Goal: Obtain resource: Obtain resource

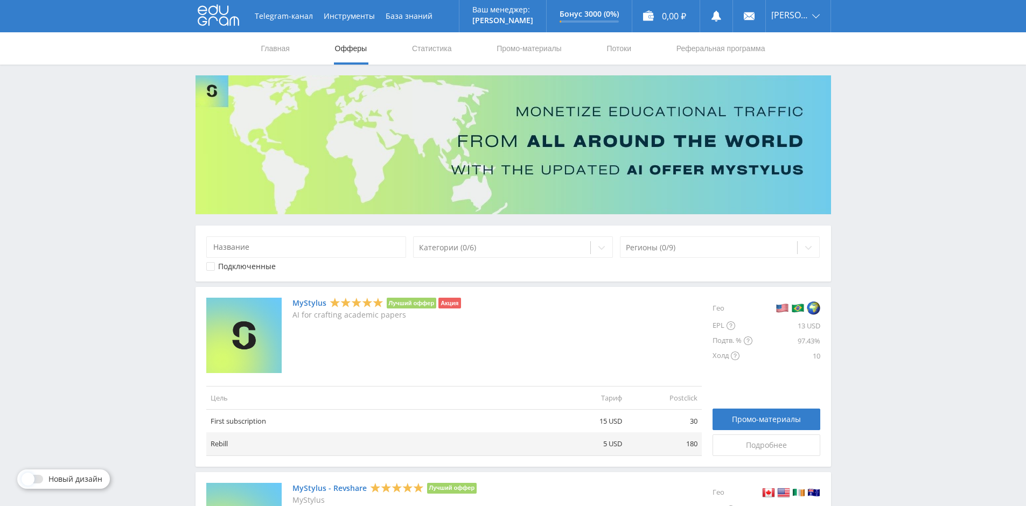
drag, startPoint x: 569, startPoint y: 308, endPoint x: 361, endPoint y: 125, distance: 277.5
click at [512, 53] on link "Промо-материалы" at bounding box center [529, 48] width 67 height 32
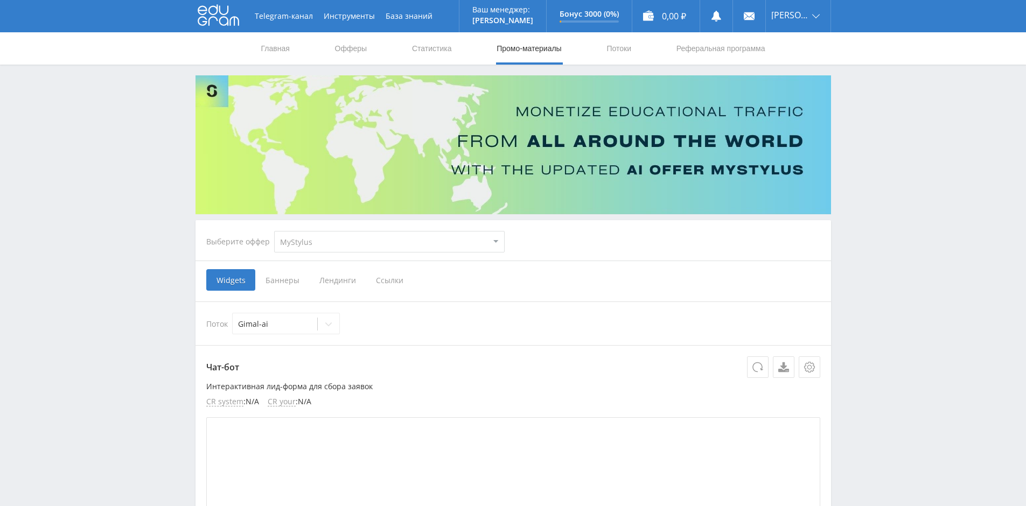
click at [321, 238] on select "MyStylus MyStylus - Revshare Кампус AI Studybay Автор24 Studybay [GEOGRAPHIC_DA…" at bounding box center [389, 242] width 231 height 22
select select "376"
click at [274, 231] on select "MyStylus MyStylus - Revshare Кампус AI Studybay Автор24 Studybay [GEOGRAPHIC_DA…" at bounding box center [389, 242] width 231 height 22
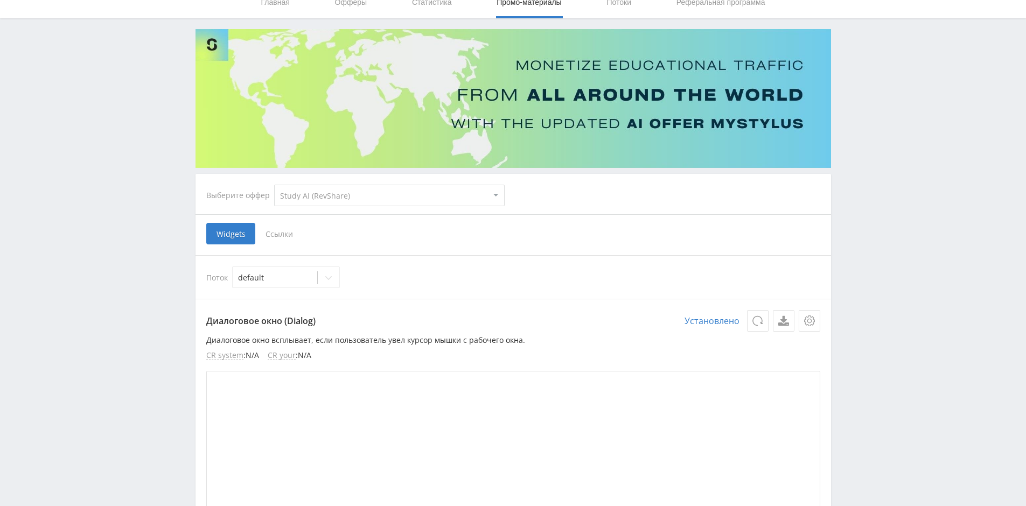
scroll to position [108, 0]
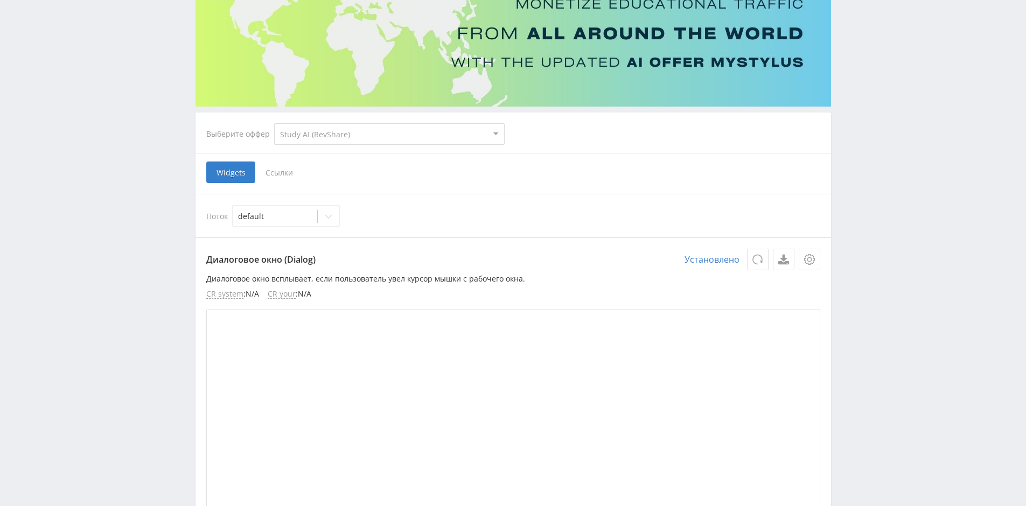
click at [277, 175] on span "Ссылки" at bounding box center [279, 173] width 48 height 22
click at [0, 0] on input "Ссылки" at bounding box center [0, 0] width 0 height 0
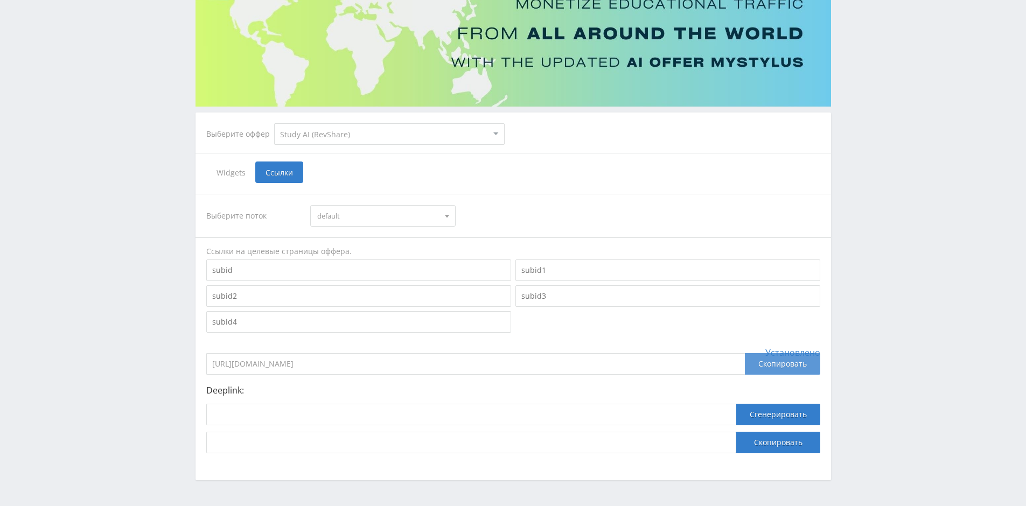
click at [758, 367] on div "Скопировать" at bounding box center [782, 364] width 75 height 22
click at [397, 123] on select "MyStylus MyStylus - Revshare Кампус AI Studybay Автор24 Studybay [GEOGRAPHIC_DA…" at bounding box center [389, 134] width 231 height 22
select select "340"
click at [274, 123] on select "MyStylus MyStylus - Revshare Кампус AI Studybay Автор24 Studybay [GEOGRAPHIC_DA…" at bounding box center [389, 134] width 231 height 22
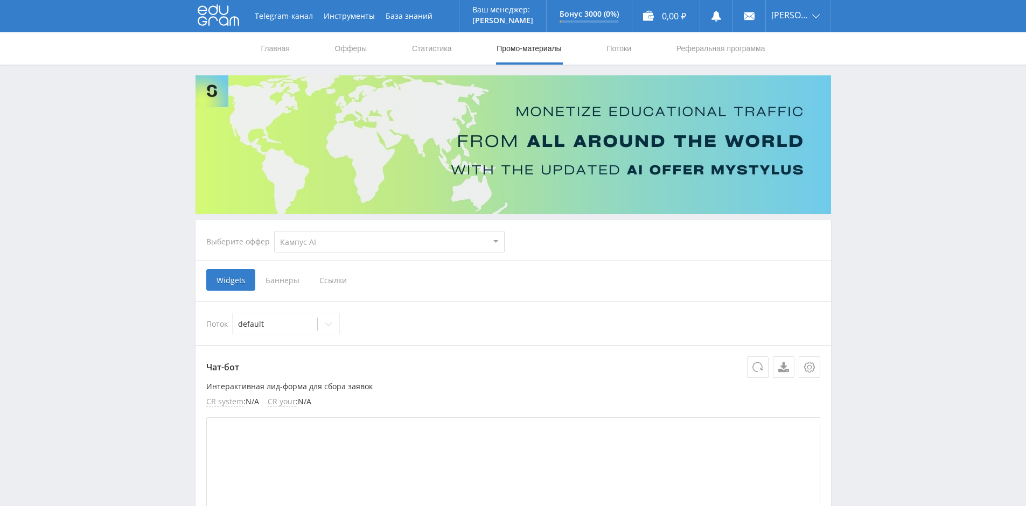
scroll to position [108, 0]
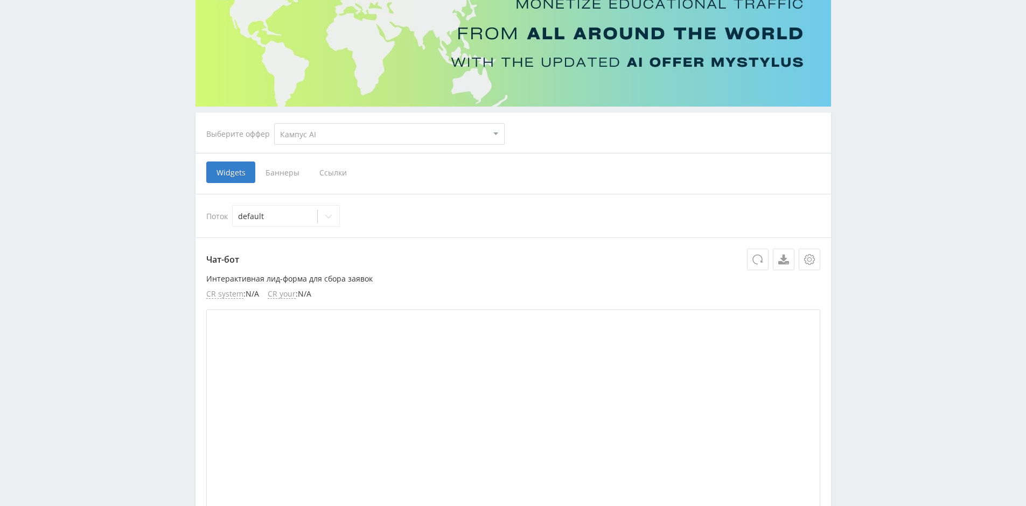
click at [329, 176] on span "Ссылки" at bounding box center [333, 173] width 48 height 22
click at [0, 0] on input "Ссылки" at bounding box center [0, 0] width 0 height 0
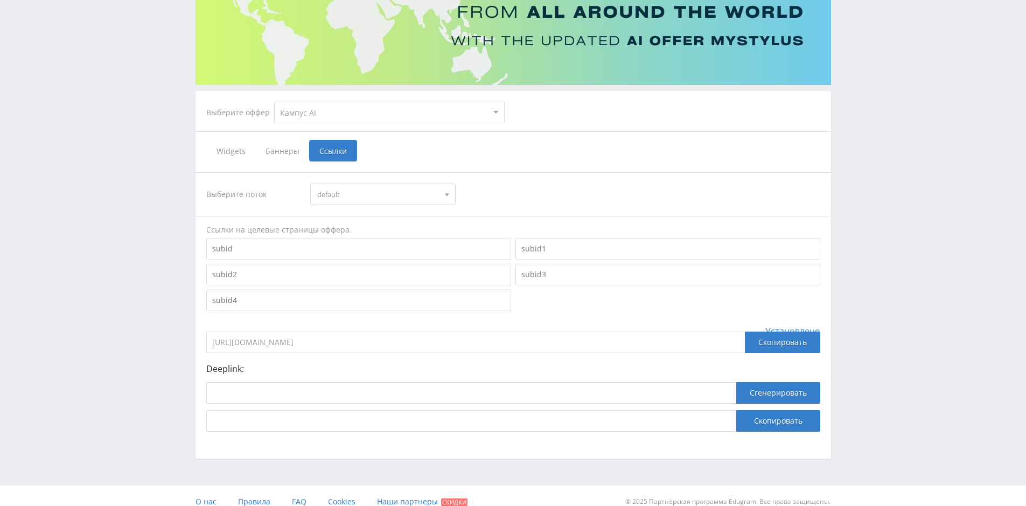
scroll to position [141, 0]
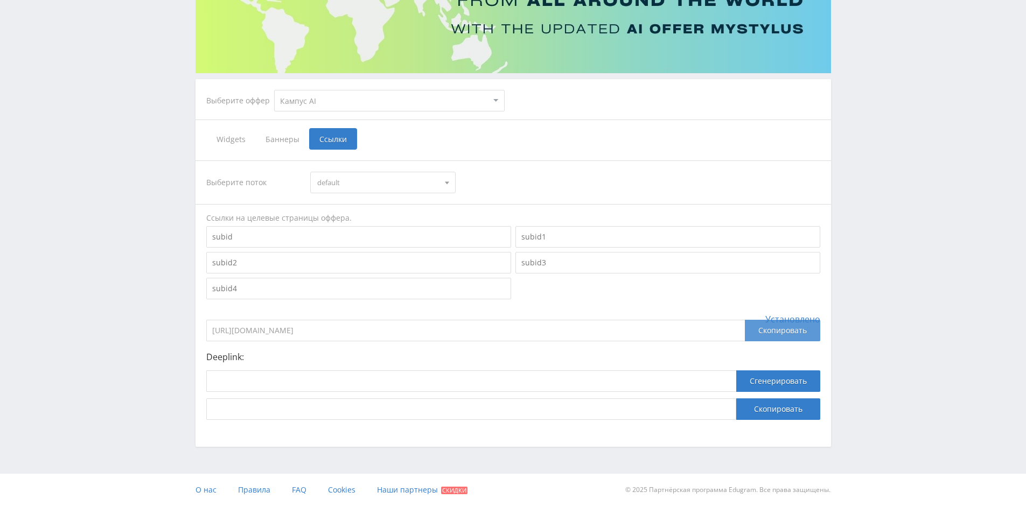
click at [750, 332] on div "Скопировать" at bounding box center [782, 331] width 75 height 22
click at [891, 292] on div "Telegram-канал Инструменты База знаний Ваш менеджер: [PERSON_NAME] Alex Online …" at bounding box center [513, 183] width 1026 height 648
click at [308, 97] on select "MyStylus MyStylus - Revshare Кампус AI Studybay Автор24 Studybay [GEOGRAPHIC_DA…" at bounding box center [389, 101] width 231 height 22
select select "376"
click at [274, 90] on select "MyStylus MyStylus - Revshare Кампус AI Studybay Автор24 Studybay [GEOGRAPHIC_DA…" at bounding box center [389, 101] width 231 height 22
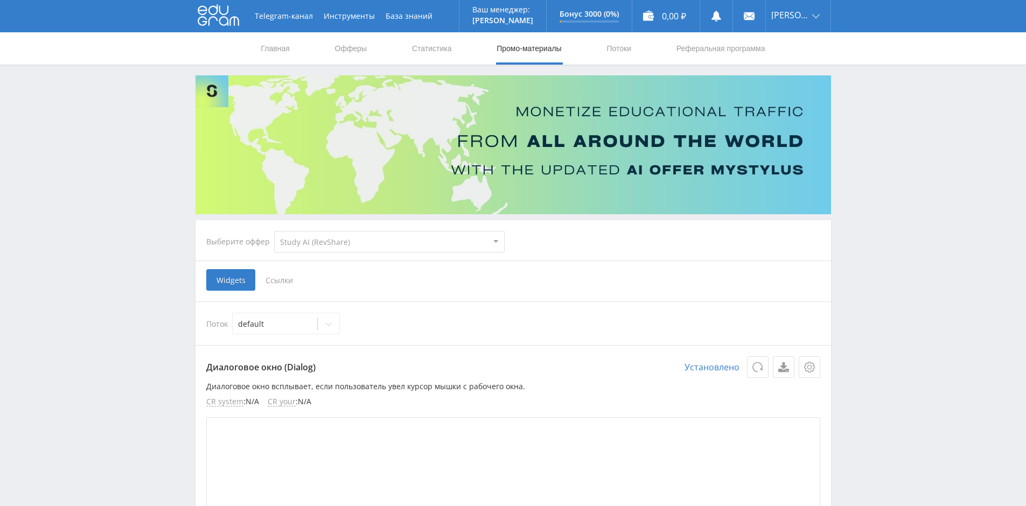
click at [284, 277] on span "Ссылки" at bounding box center [279, 280] width 48 height 22
click at [0, 0] on input "Ссылки" at bounding box center [0, 0] width 0 height 0
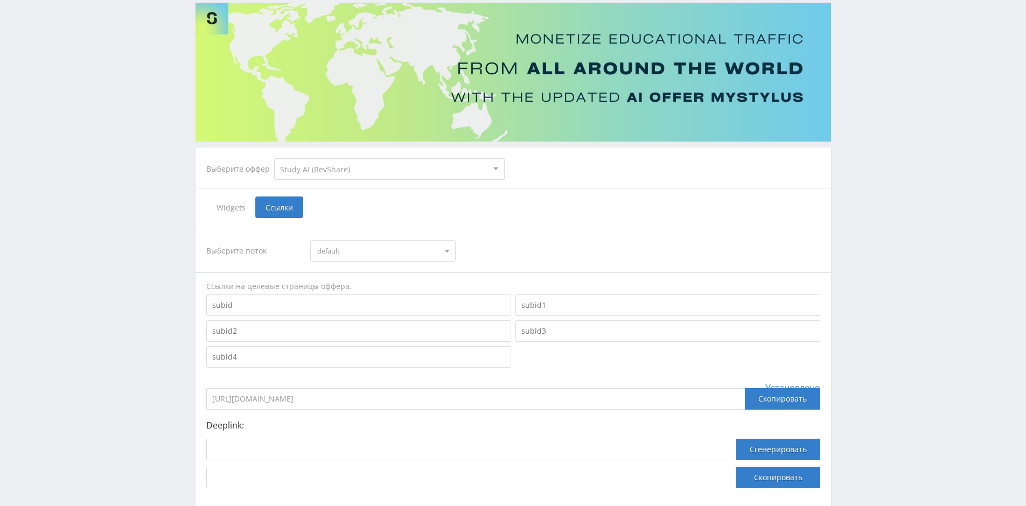
scroll to position [141, 0]
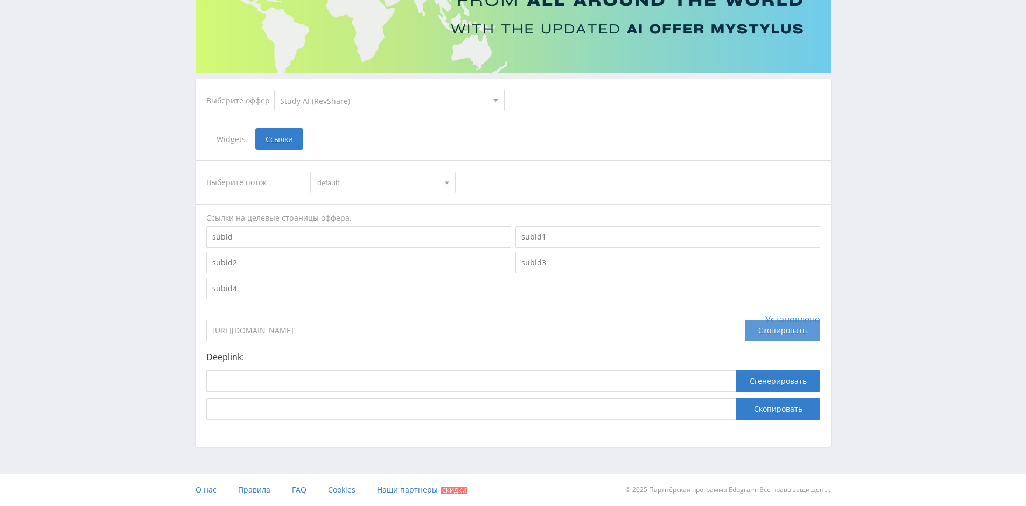
click at [770, 339] on div "Скопировать" at bounding box center [782, 331] width 75 height 22
click at [347, 108] on select "MyStylus MyStylus - Revshare Кампус AI Studybay Автор24 Studybay [GEOGRAPHIC_DA…" at bounding box center [389, 101] width 231 height 22
select select "340"
click at [274, 90] on select "MyStylus MyStylus - Revshare Кампус AI Studybay Автор24 Studybay [GEOGRAPHIC_DA…" at bounding box center [389, 101] width 231 height 22
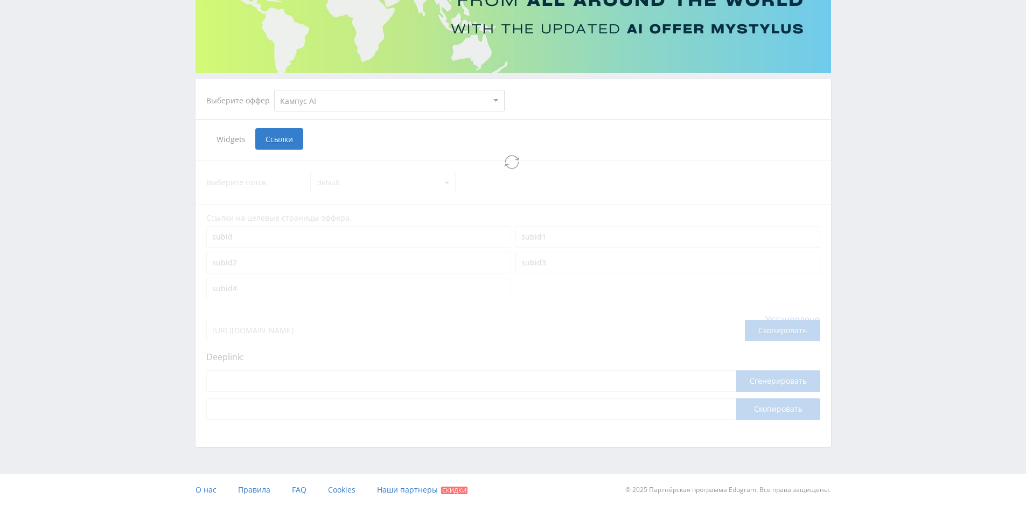
select select "340"
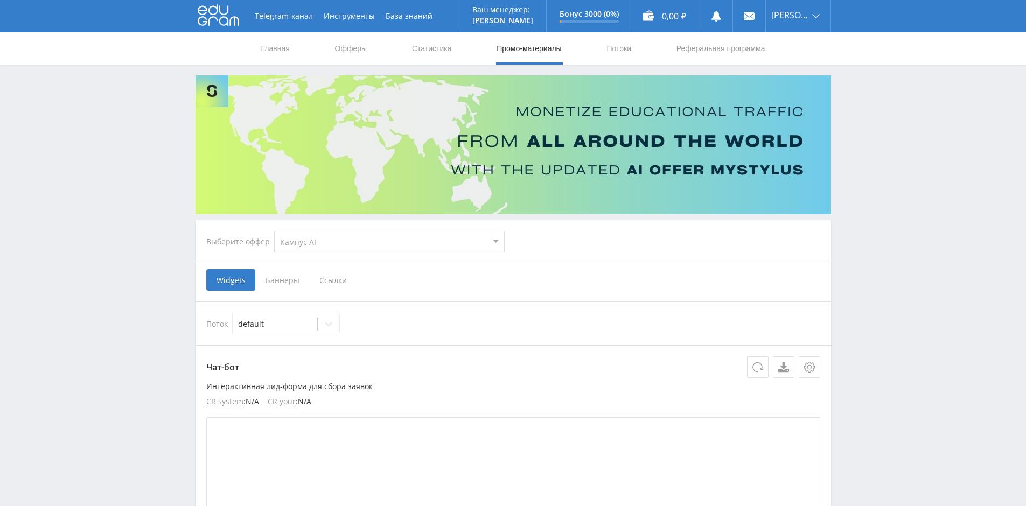
click at [269, 277] on span "Баннеры" at bounding box center [282, 280] width 54 height 22
click at [0, 0] on input "Баннеры" at bounding box center [0, 0] width 0 height 0
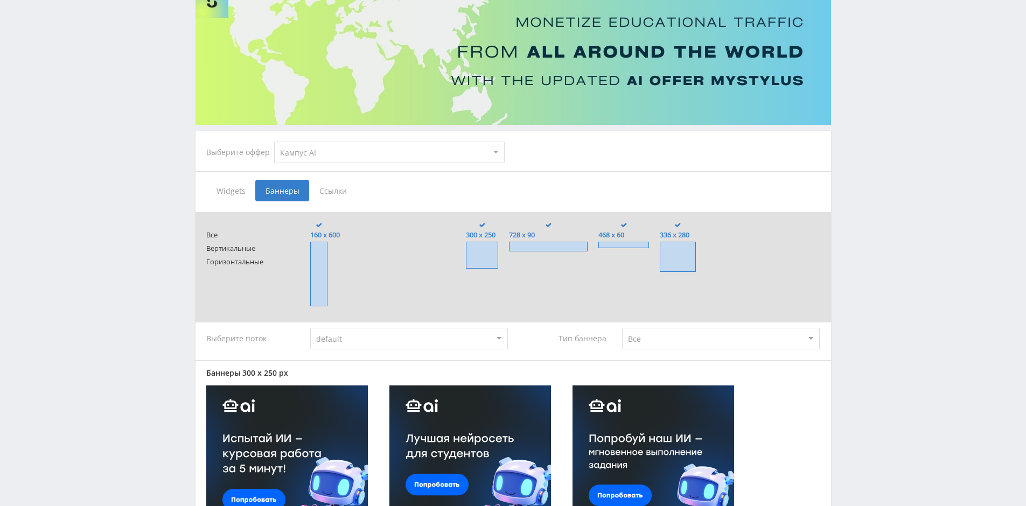
scroll to position [215, 0]
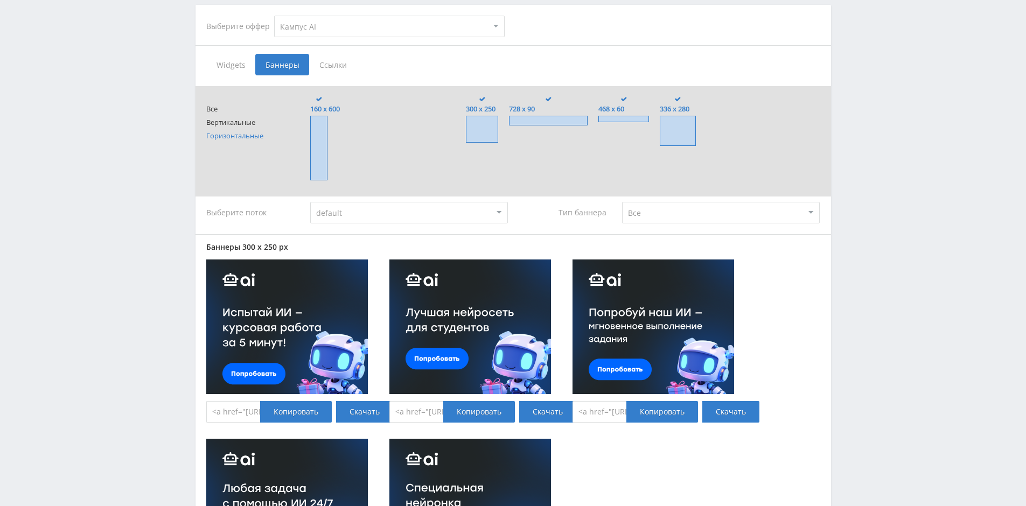
click at [243, 140] on span "Горизонтальные" at bounding box center [247, 136] width 83 height 8
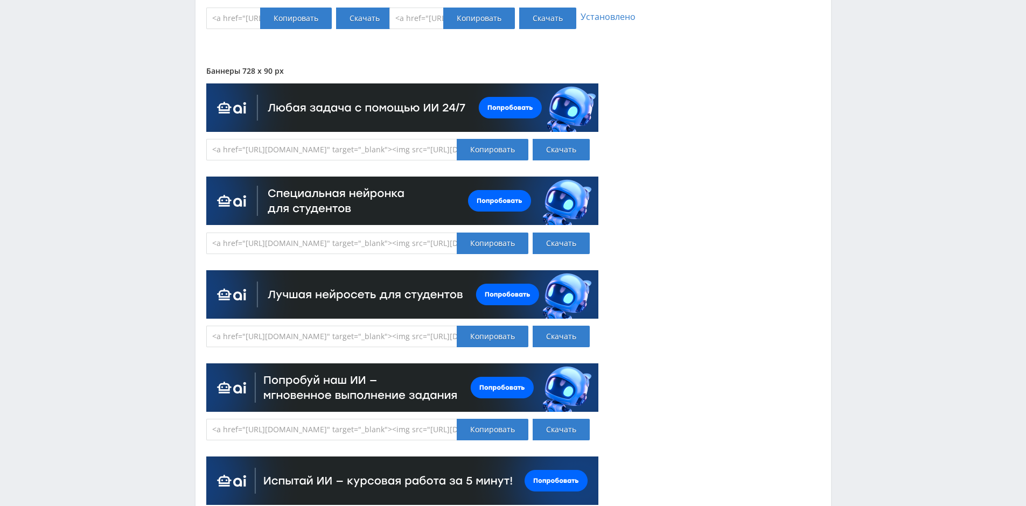
scroll to position [808, 0]
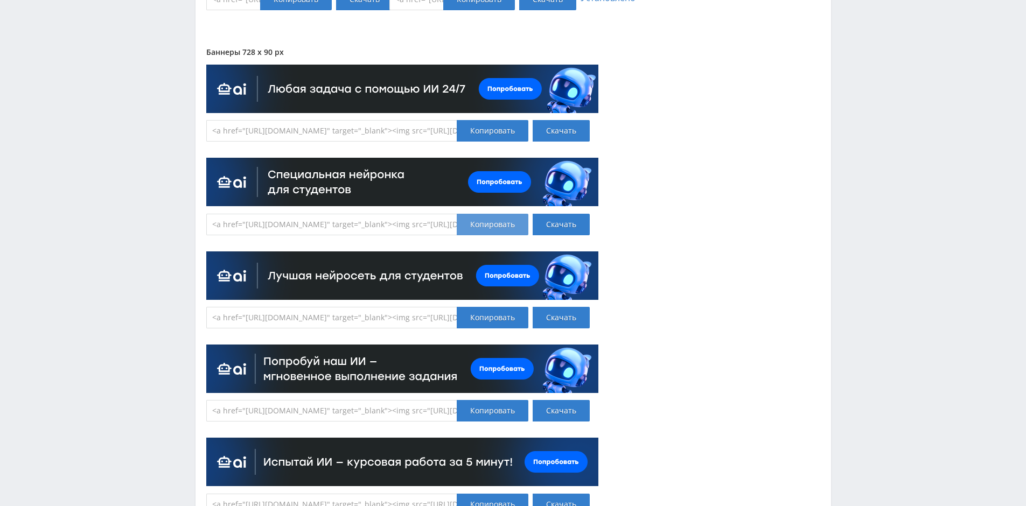
click at [484, 230] on div "Копировать" at bounding box center [493, 225] width 72 height 22
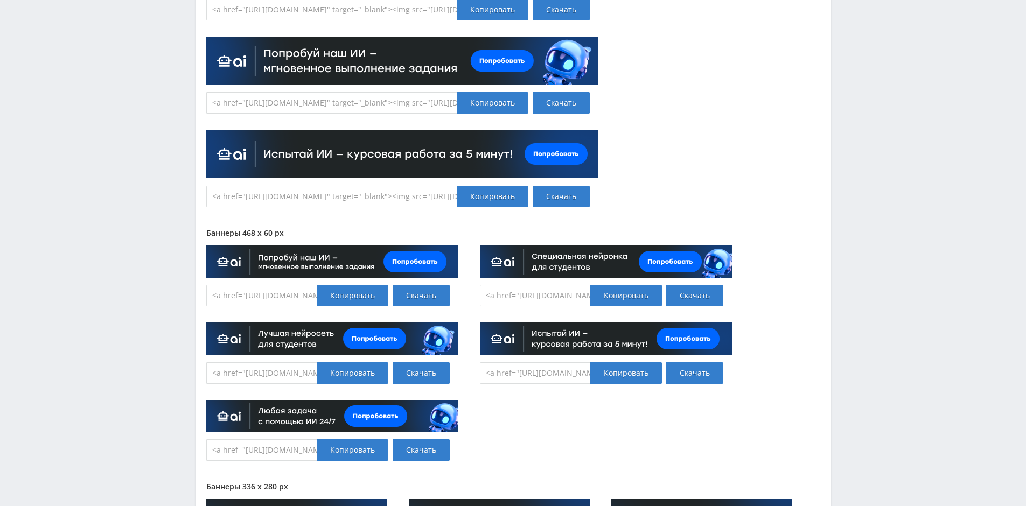
scroll to position [0, 0]
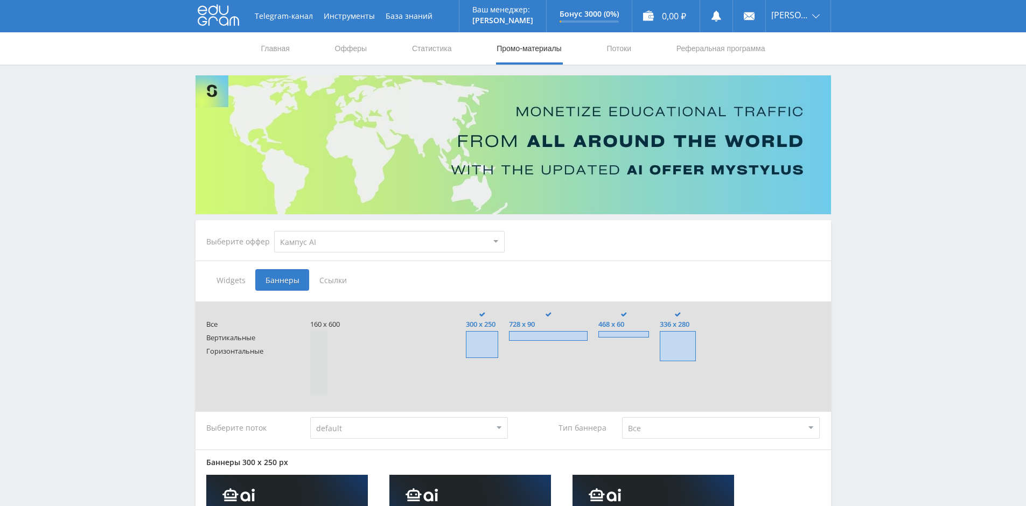
drag, startPoint x: 667, startPoint y: 342, endPoint x: 495, endPoint y: 184, distance: 233.3
